Goal: Go to known website: Access a specific website the user already knows

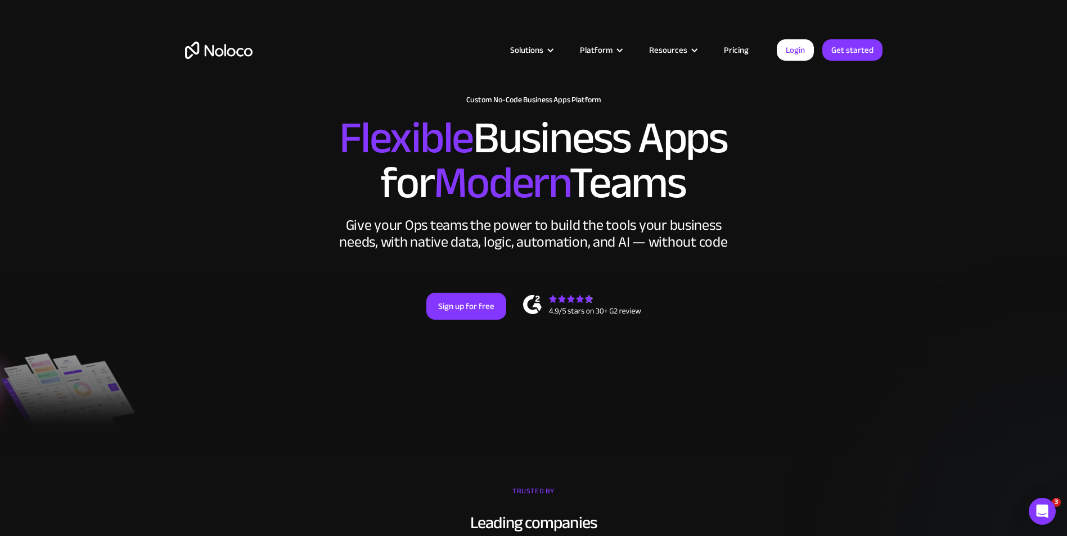
drag, startPoint x: 0, startPoint y: 0, endPoint x: 899, endPoint y: 148, distance: 911.2
click at [869, 239] on div "New: Connect Noloco to Stripe Custom No-Code Business Apps Platform Flexible Bu…" at bounding box center [534, 218] width 720 height 269
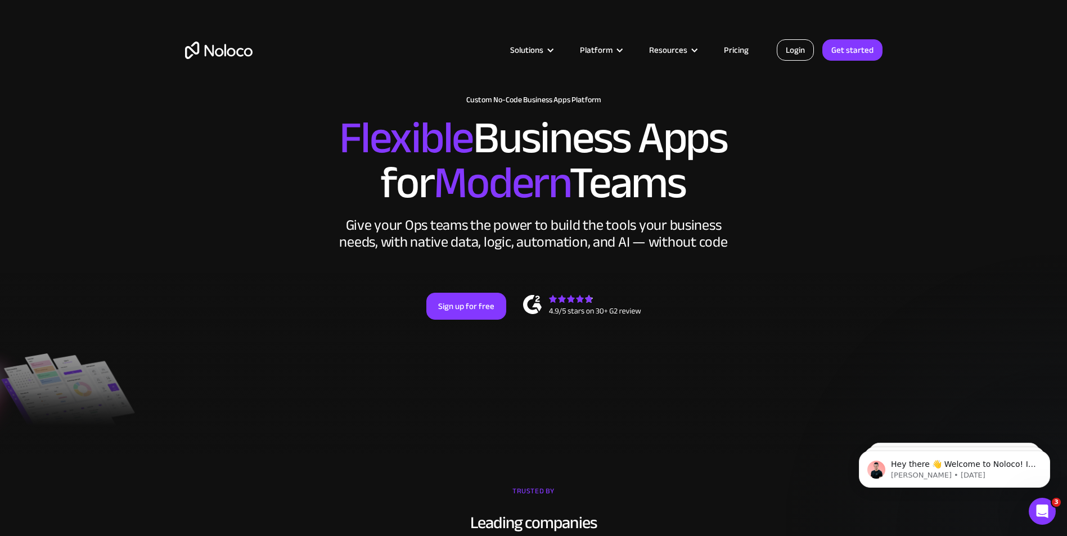
click at [805, 43] on link "Login" at bounding box center [794, 49] width 37 height 21
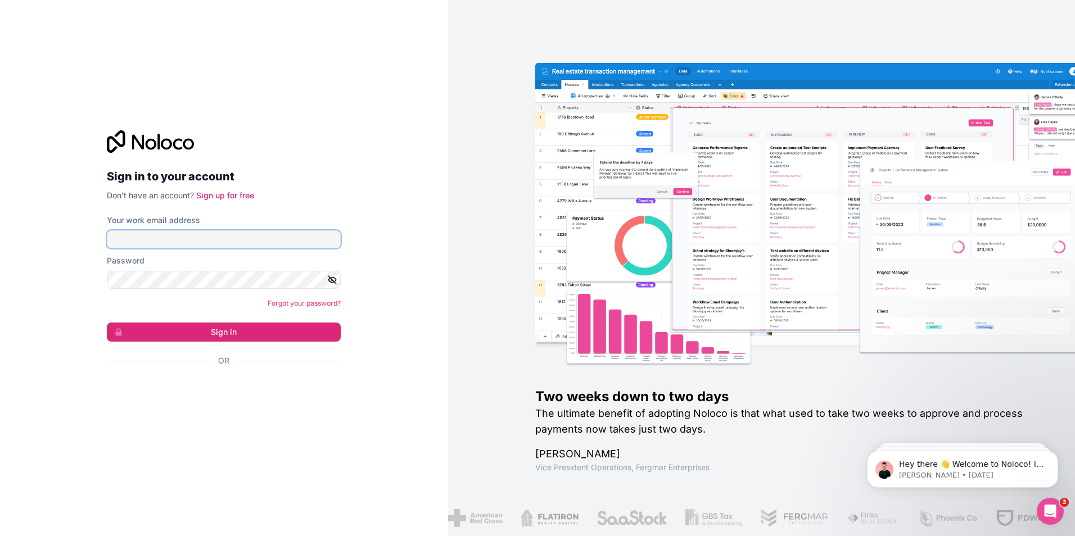
type input "[EMAIL_ADDRESS][DOMAIN_NAME]"
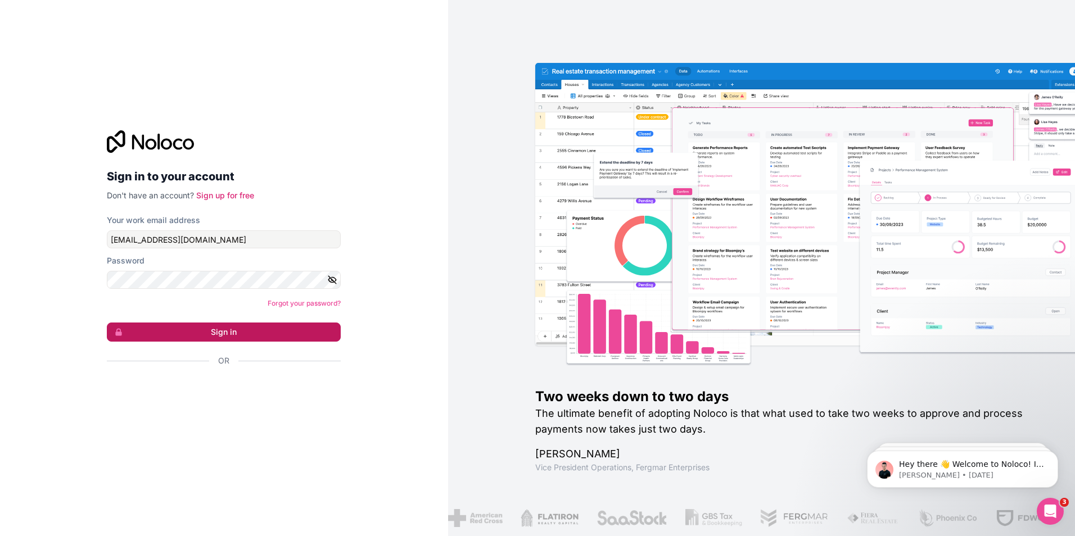
drag, startPoint x: 858, startPoint y: 100, endPoint x: 246, endPoint y: 334, distance: 655.7
click at [246, 334] on button "Sign in" at bounding box center [224, 332] width 234 height 19
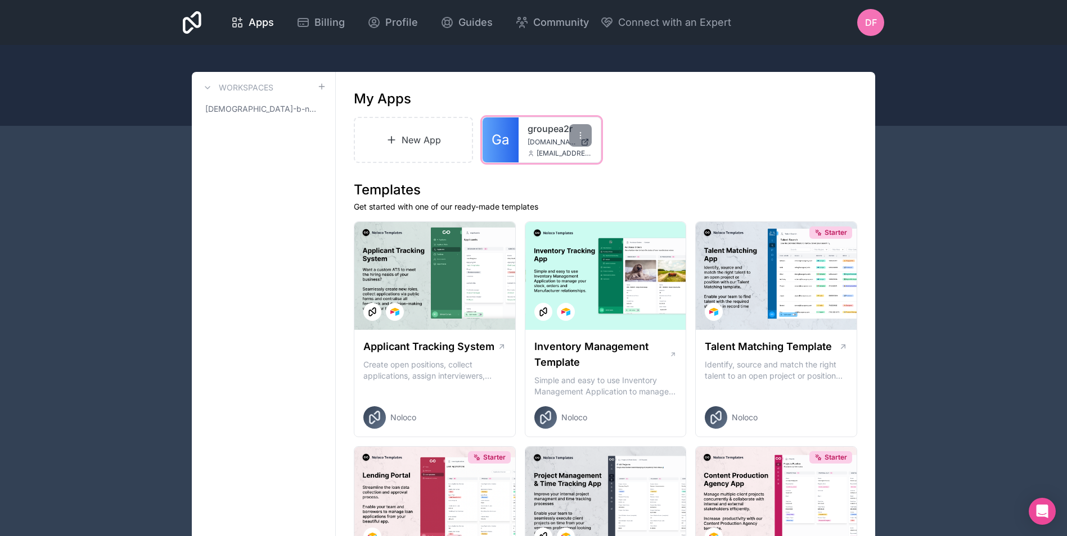
click at [528, 142] on span "[DOMAIN_NAME]" at bounding box center [551, 142] width 48 height 9
click at [527, 137] on div "groupea2r [DOMAIN_NAME] [DOMAIN_NAME][EMAIL_ADDRESS][DOMAIN_NAME]" at bounding box center [559, 140] width 82 height 45
click at [540, 140] on span "[DOMAIN_NAME]" at bounding box center [551, 142] width 48 height 9
click at [544, 142] on span "[DOMAIN_NAME]" at bounding box center [551, 142] width 48 height 9
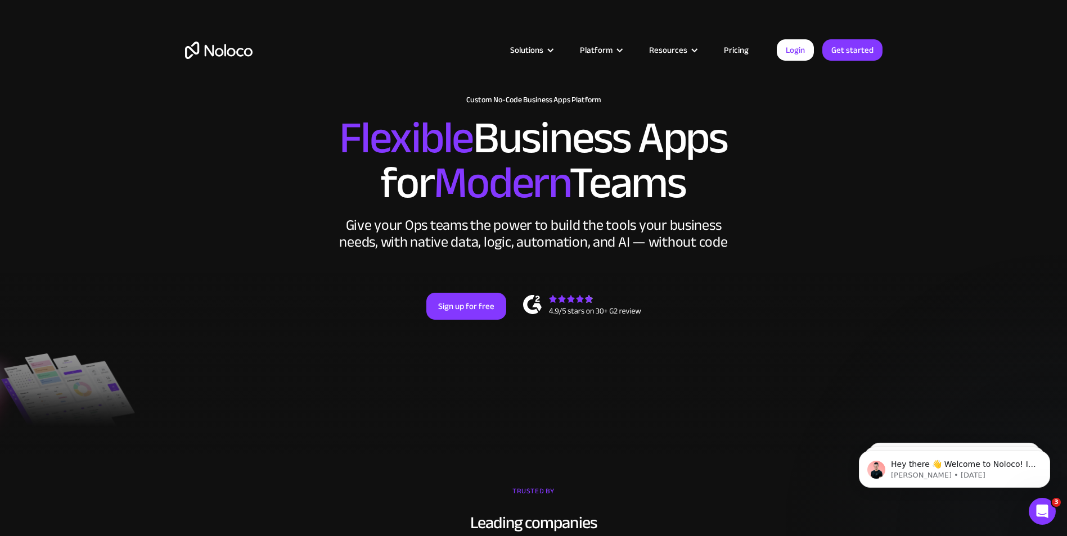
drag, startPoint x: 932, startPoint y: 100, endPoint x: 848, endPoint y: 154, distance: 99.7
click at [853, 186] on h2 "Flexible Business Apps for Modern Teams" at bounding box center [533, 161] width 697 height 90
click at [796, 47] on link "Login" at bounding box center [794, 49] width 37 height 21
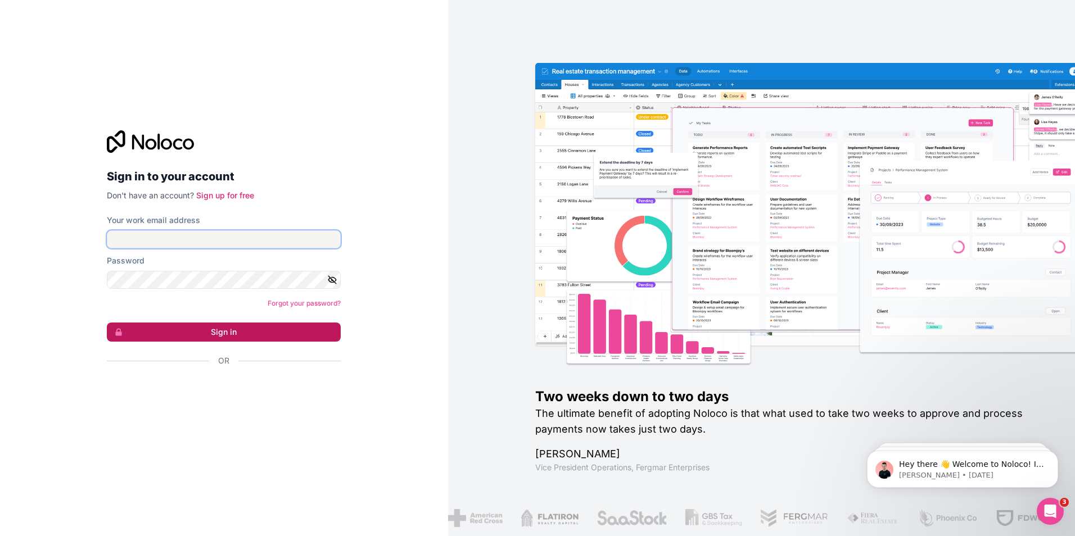
type input "[EMAIL_ADDRESS][DOMAIN_NAME]"
click at [220, 334] on button "Sign in" at bounding box center [224, 332] width 234 height 19
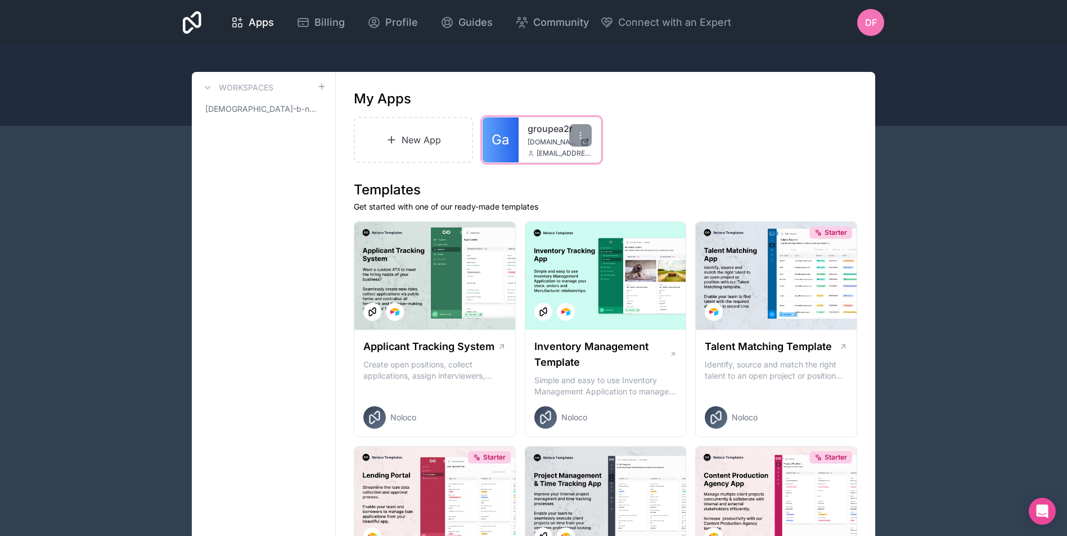
click at [530, 148] on div "groupea2r [DOMAIN_NAME] [DOMAIN_NAME][EMAIL_ADDRESS][DOMAIN_NAME]" at bounding box center [559, 140] width 82 height 45
click at [534, 132] on link "groupea2r" at bounding box center [559, 128] width 64 height 13
